Goal: Transaction & Acquisition: Book appointment/travel/reservation

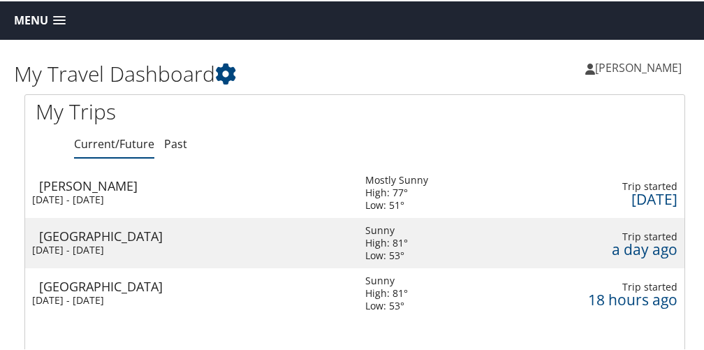
click at [54, 20] on span at bounding box center [59, 20] width 13 height 10
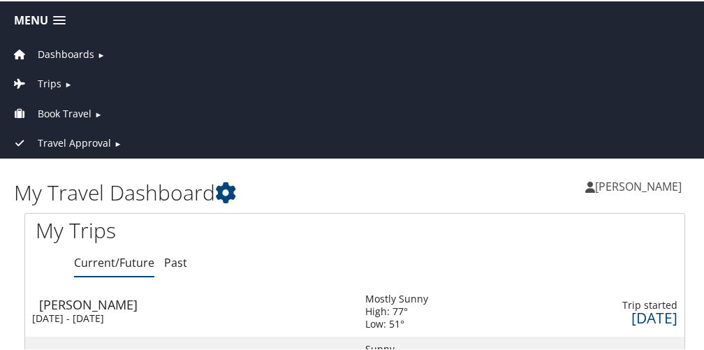
click at [73, 109] on span "Book Travel" at bounding box center [65, 112] width 54 height 15
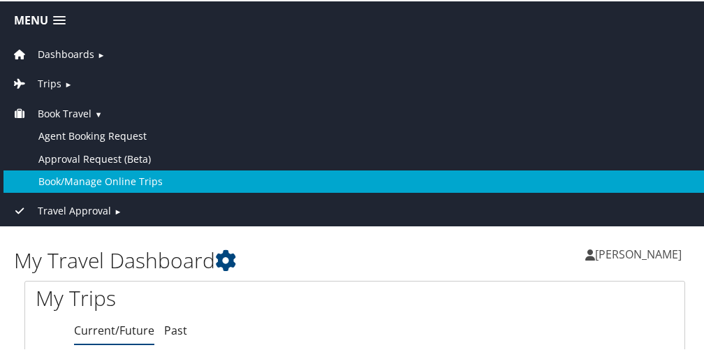
click at [111, 177] on link "Book/Manage Online Trips" at bounding box center [354, 180] width 702 height 22
